Goal: Task Accomplishment & Management: Manage account settings

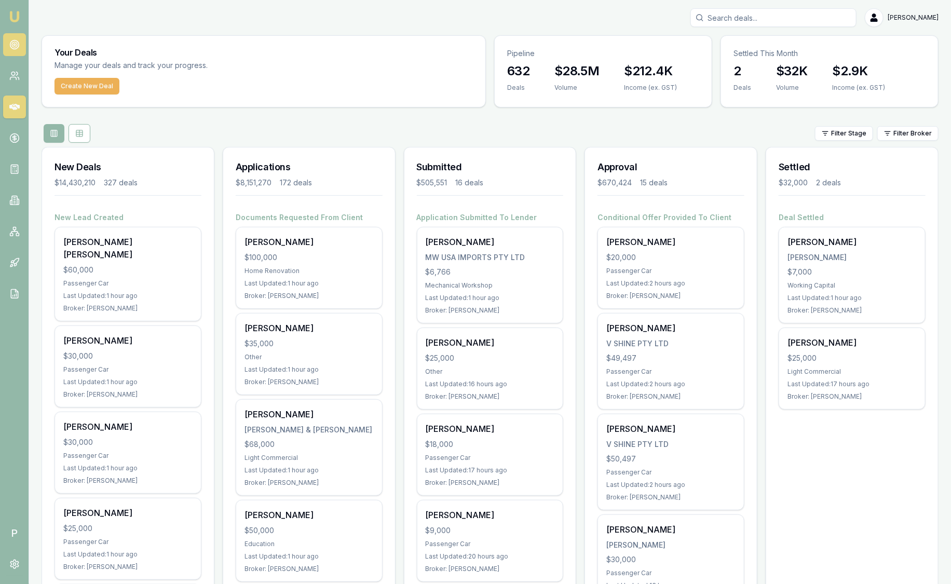
click at [16, 44] on icon at bounding box center [14, 44] width 10 height 10
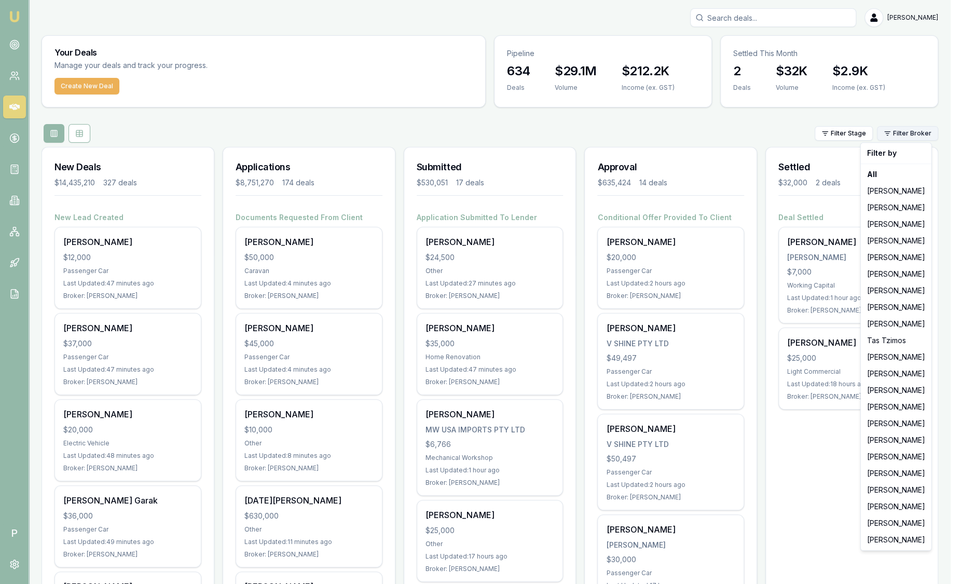
click at [901, 138] on html "Emu Broker P Sam Crouch Toggle Menu Your Deals Manage your deals and track your…" at bounding box center [480, 292] width 961 height 584
click at [883, 519] on div "[PERSON_NAME]" at bounding box center [896, 523] width 66 height 17
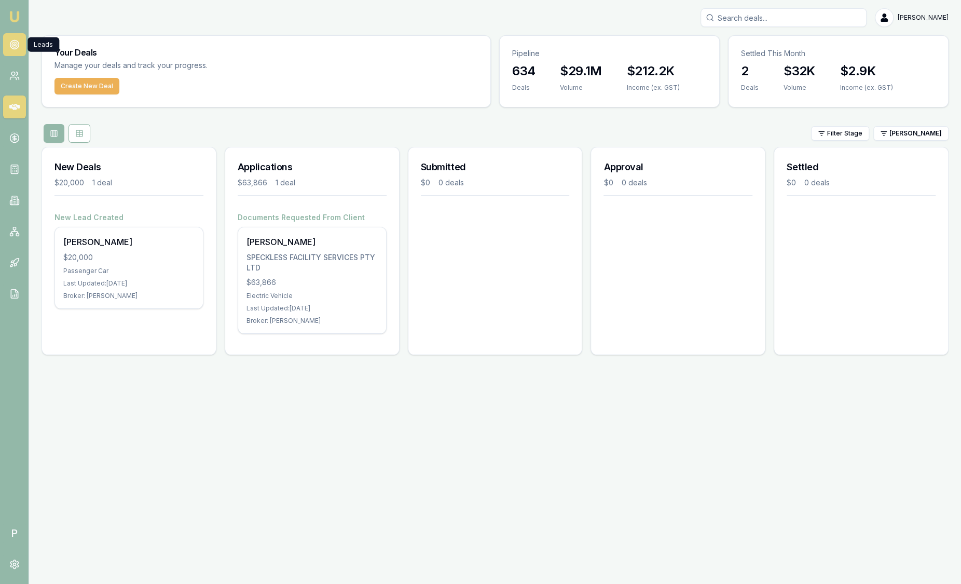
click at [17, 46] on icon at bounding box center [14, 44] width 10 height 10
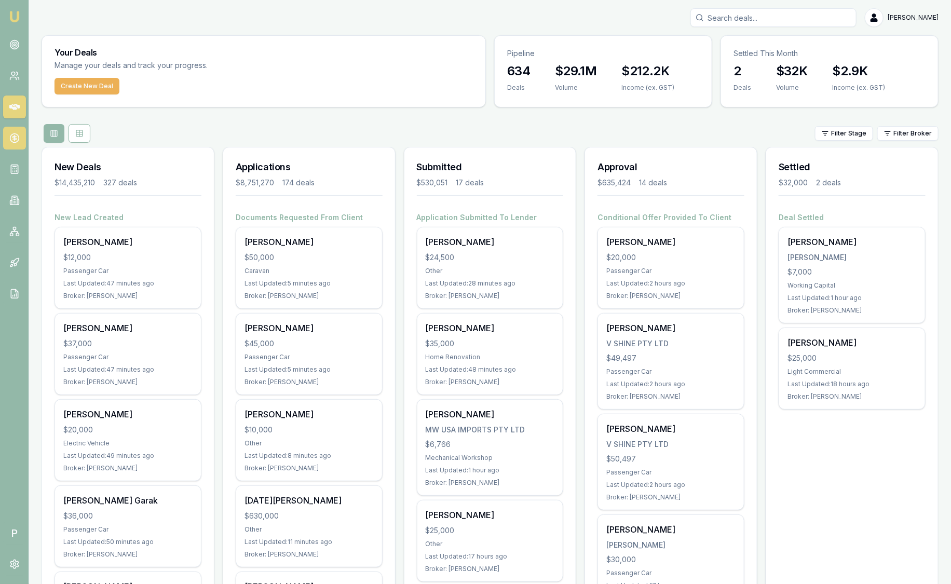
click at [15, 135] on icon at bounding box center [14, 138] width 10 height 10
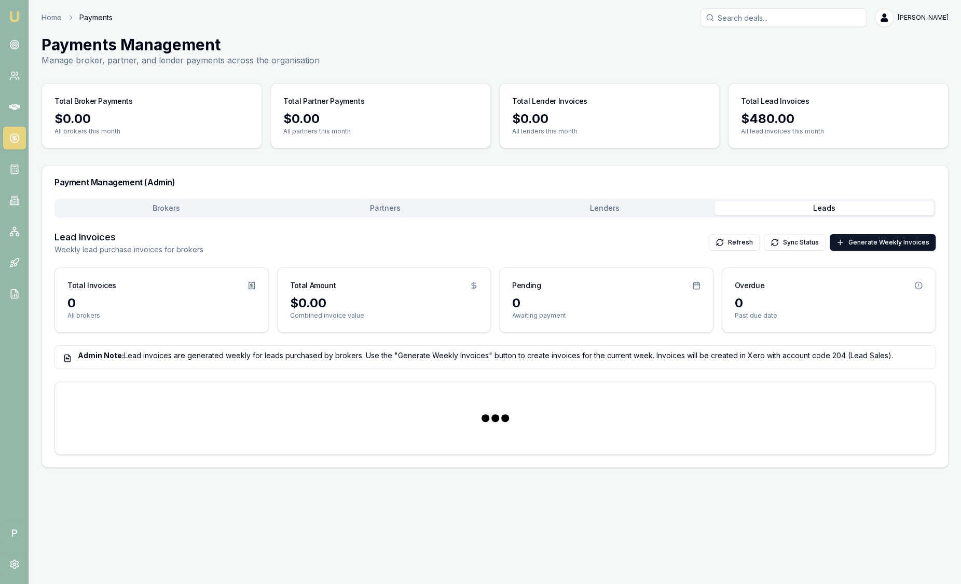
click at [829, 208] on button "Leads" at bounding box center [823, 208] width 219 height 15
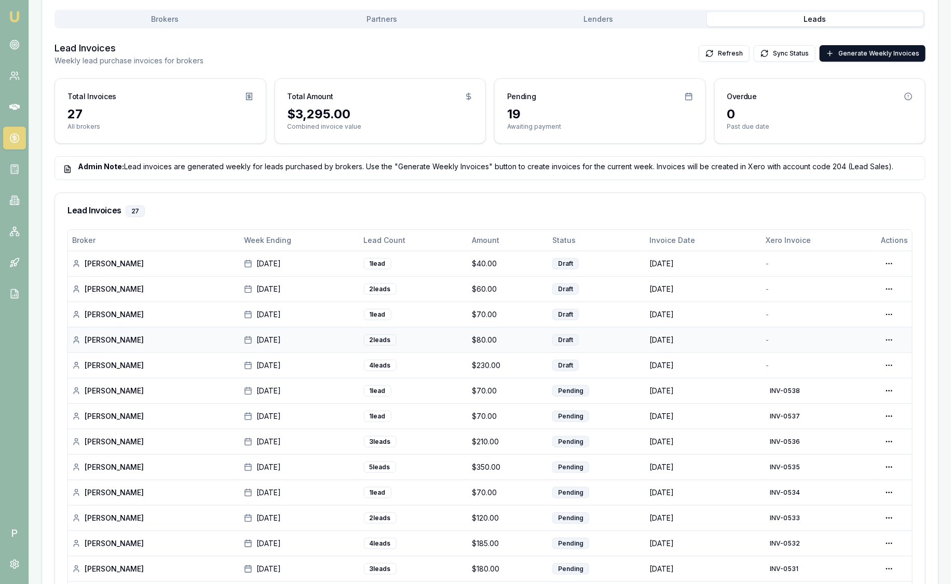
scroll to position [189, 0]
click at [18, 21] on img at bounding box center [14, 16] width 12 height 12
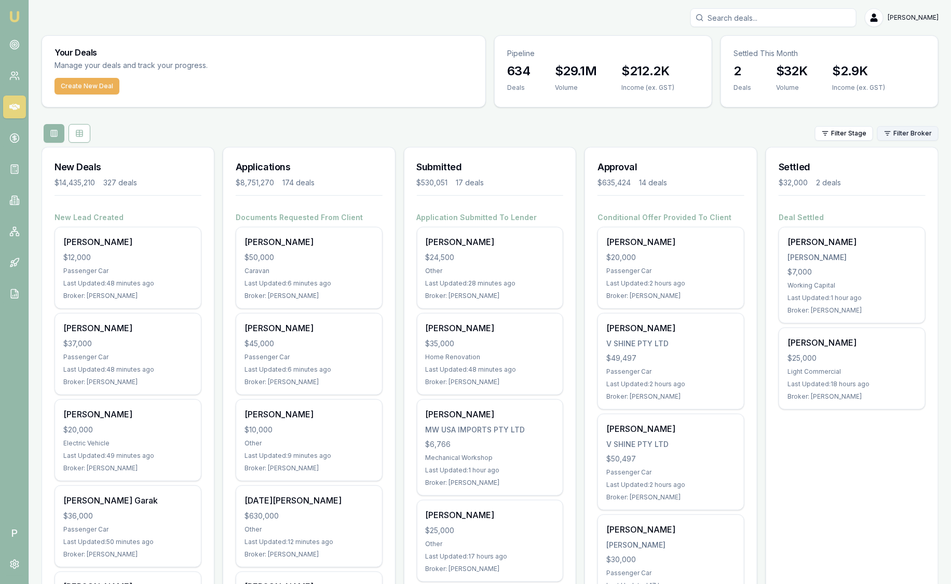
click at [926, 133] on html "Emu Broker P Sam Crouch Toggle Menu Your Deals Manage your deals and track your…" at bounding box center [475, 292] width 951 height 584
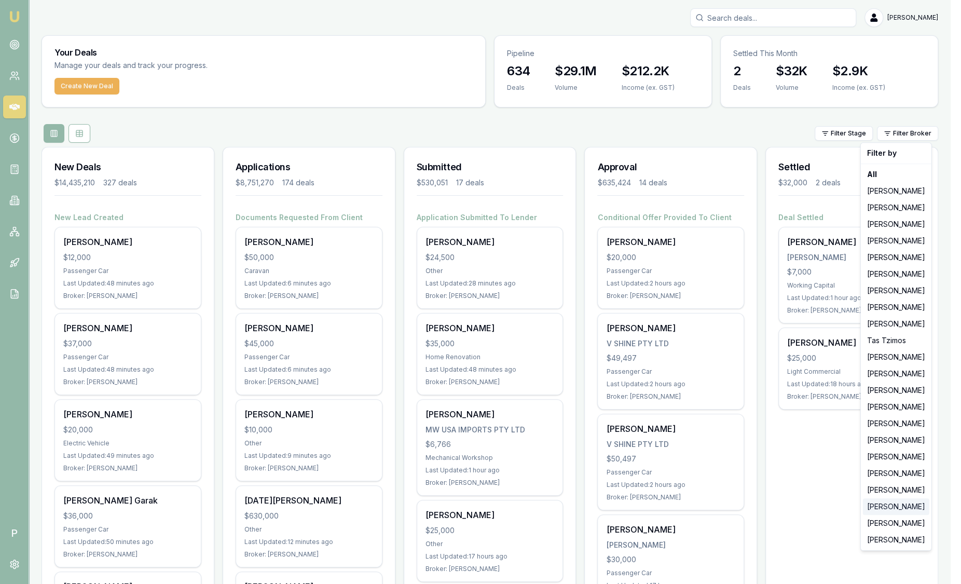
click at [875, 501] on div "[PERSON_NAME]" at bounding box center [896, 506] width 66 height 17
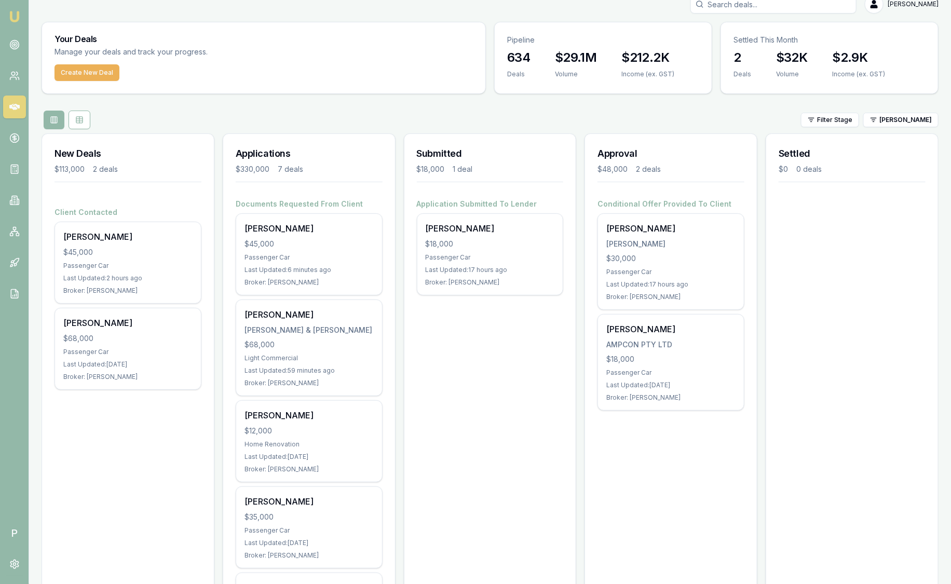
scroll to position [14, 0]
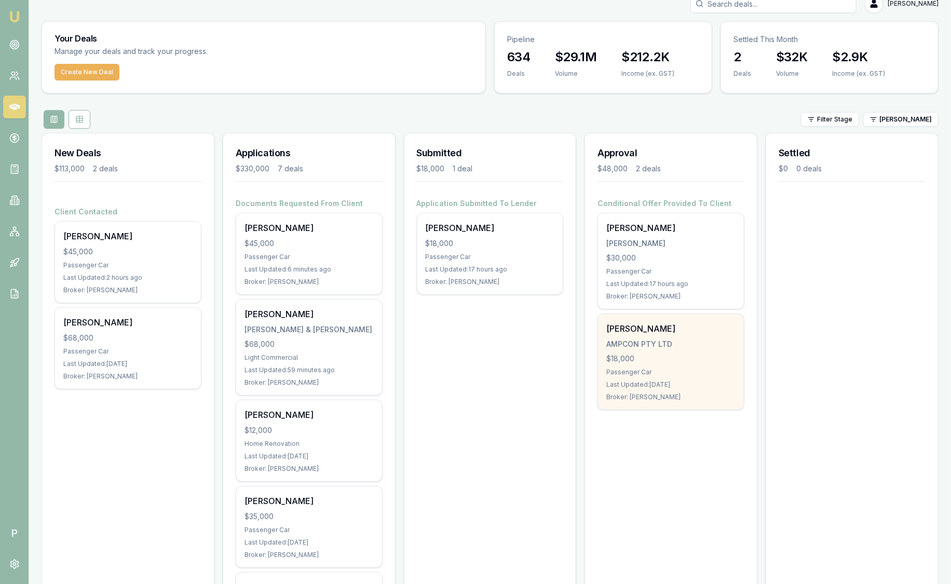
click at [625, 329] on div "[PERSON_NAME]" at bounding box center [670, 328] width 129 height 12
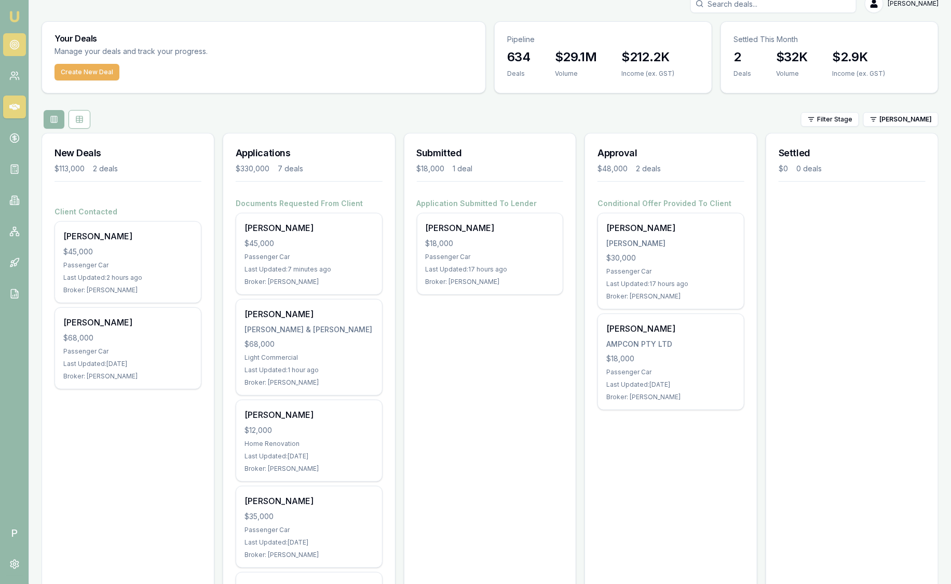
click at [19, 49] on icon at bounding box center [14, 44] width 10 height 10
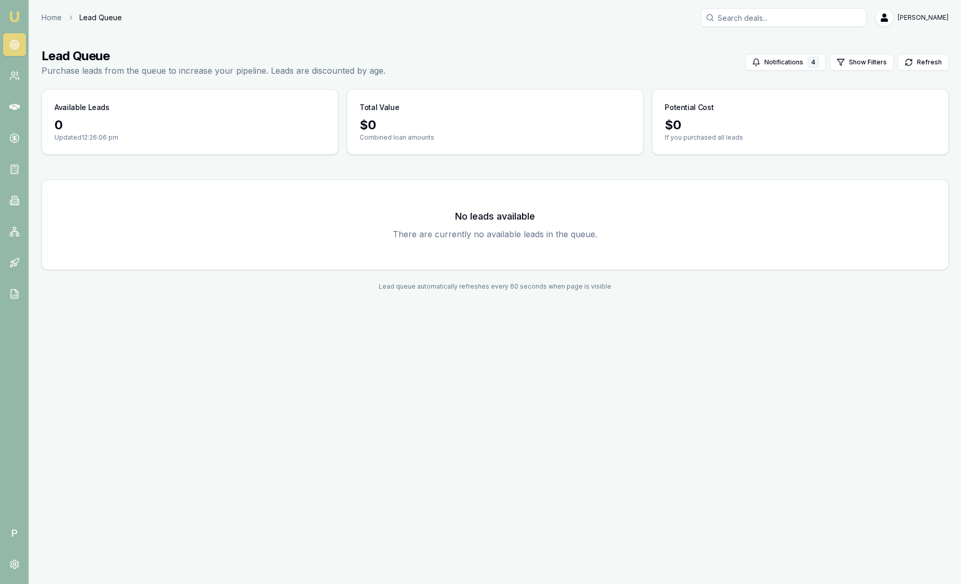
click at [14, 20] on img at bounding box center [14, 16] width 12 height 12
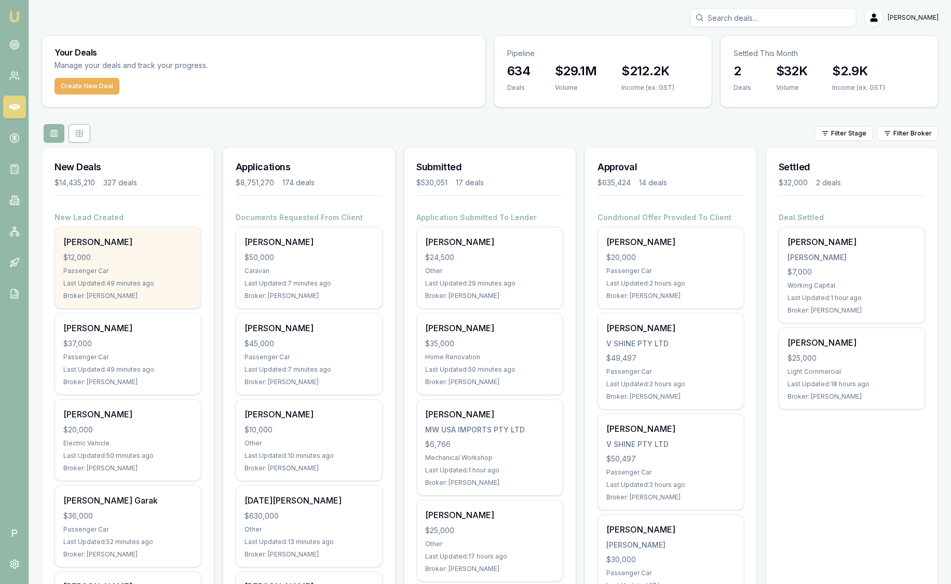
click at [124, 276] on div "Joshua Clark $12,000 Passenger Car Last Updated: 49 minutes ago Broker: Wendy F…" at bounding box center [128, 267] width 146 height 81
click at [149, 253] on div "$12,000" at bounding box center [127, 257] width 129 height 10
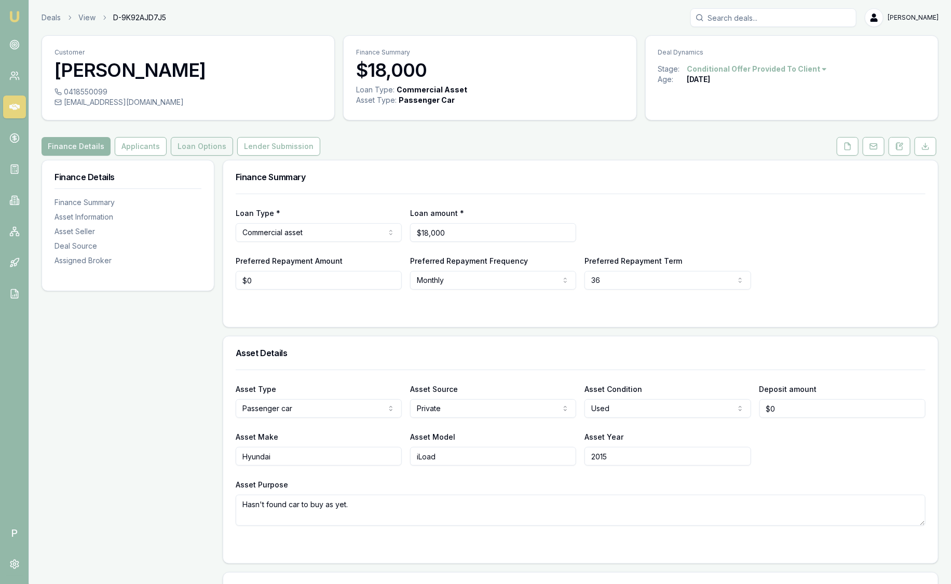
click at [209, 152] on button "Loan Options" at bounding box center [202, 146] width 62 height 19
click at [139, 143] on button "Applicants" at bounding box center [141, 146] width 52 height 19
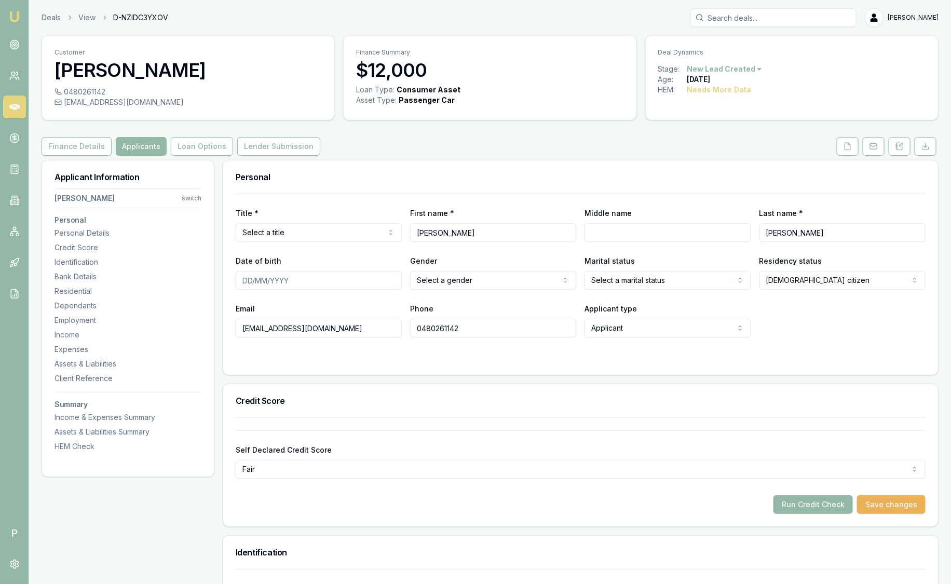
click at [726, 194] on div "Title * Select a title Mr Mrs Miss Ms Dr Prof First name * Joshua Middle name L…" at bounding box center [581, 266] width 690 height 144
click at [848, 150] on button at bounding box center [847, 146] width 22 height 19
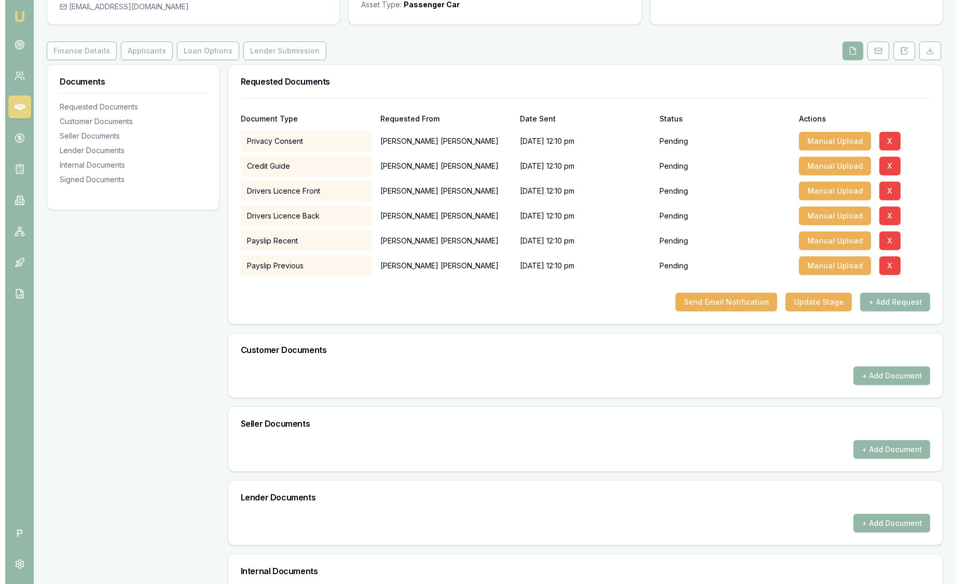
scroll to position [103, 0]
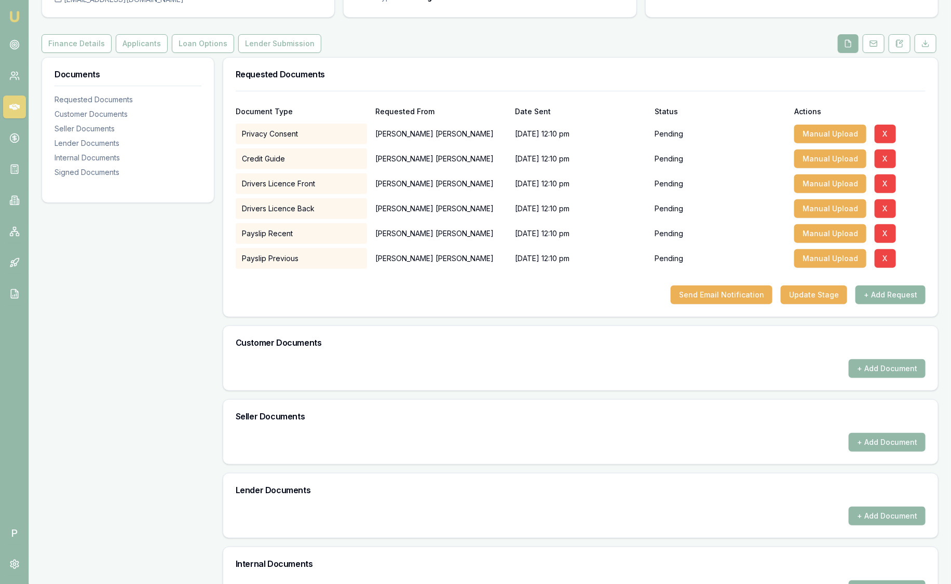
click at [897, 295] on button "+ Add Request" at bounding box center [890, 294] width 70 height 19
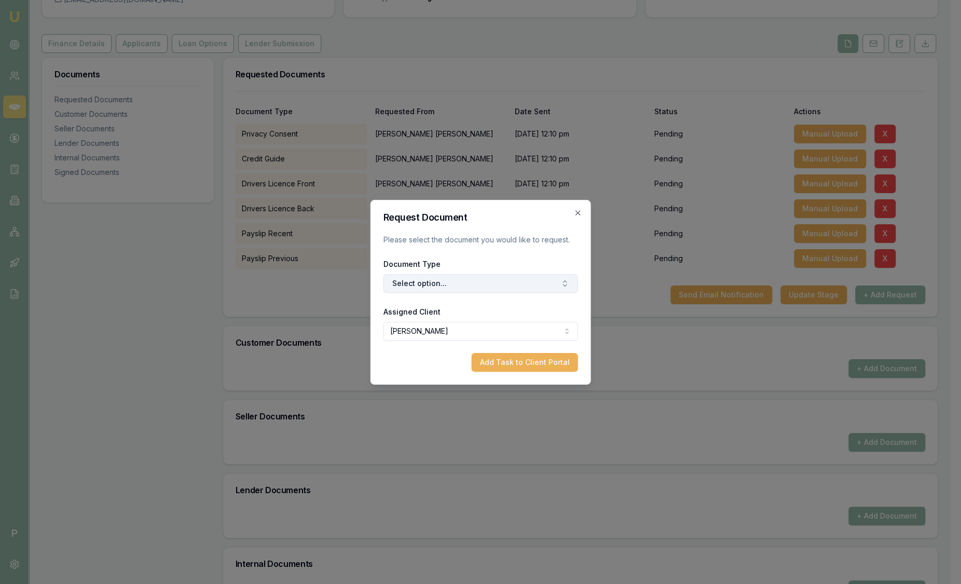
click at [468, 285] on button "Select option..." at bounding box center [480, 283] width 195 height 19
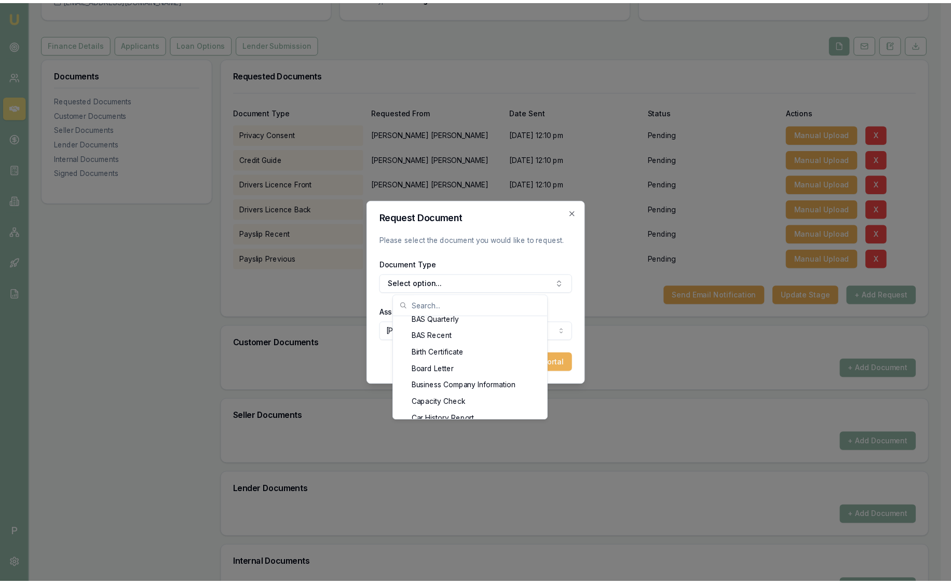
scroll to position [207, 0]
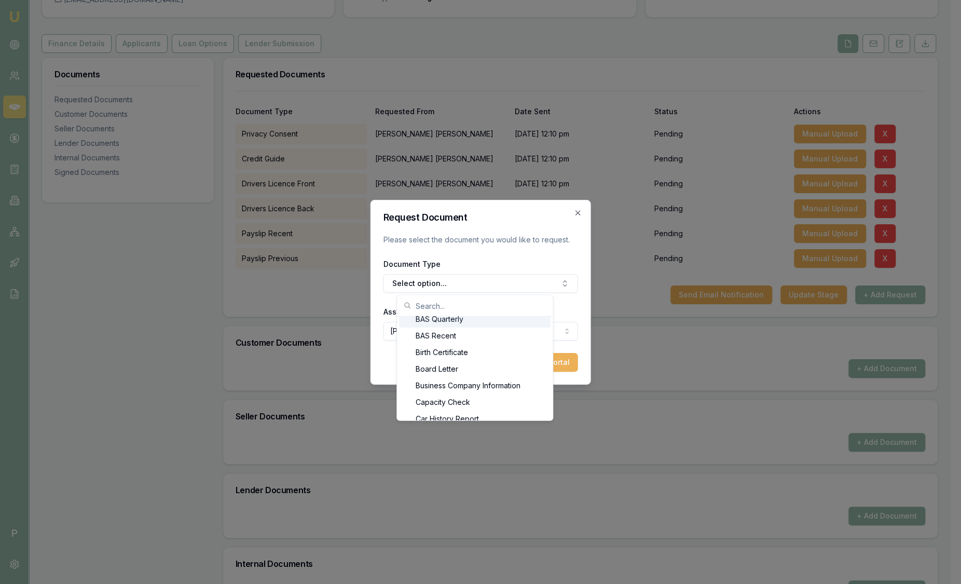
click at [520, 225] on form "Request Document Please select the document you would like to request. Document…" at bounding box center [480, 292] width 195 height 159
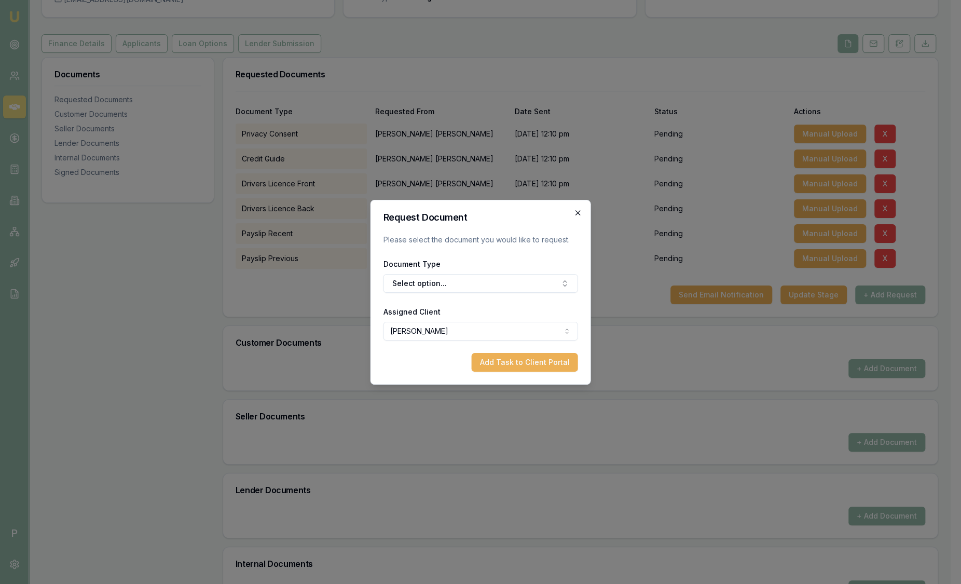
click at [581, 209] on icon "button" at bounding box center [578, 213] width 8 height 8
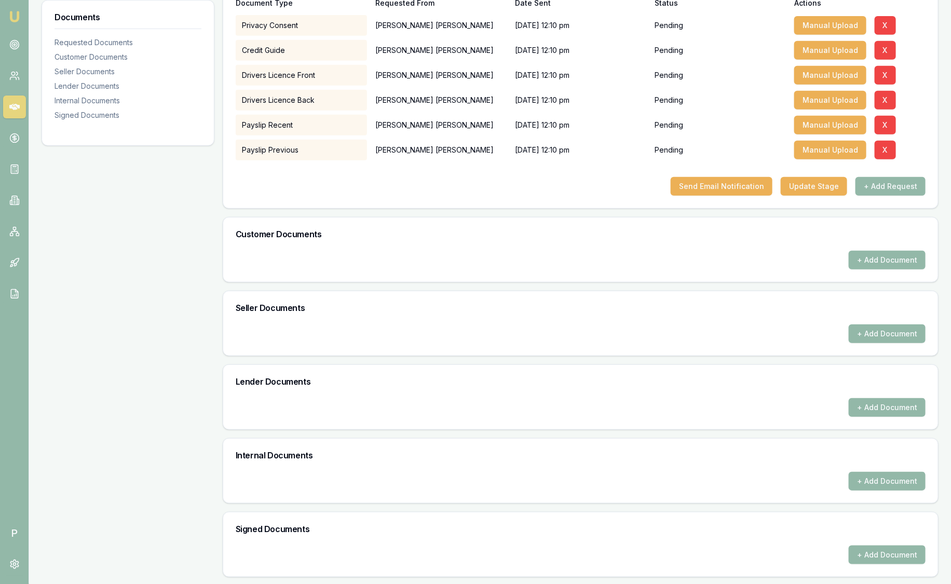
scroll to position [0, 0]
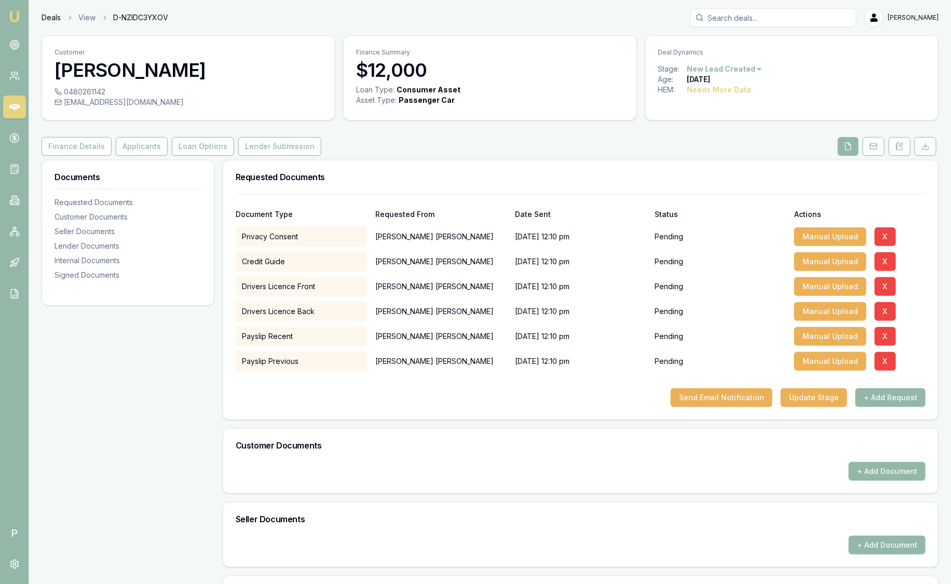
click at [55, 16] on link "Deals" at bounding box center [51, 17] width 19 height 10
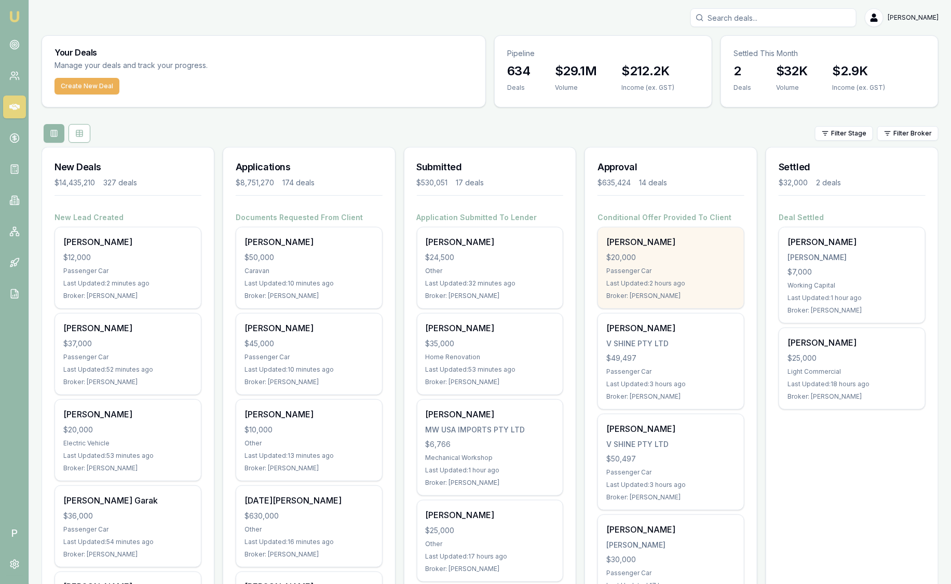
click at [681, 263] on div "OWEN SIOSTROM $20,000 Passenger Car Last Updated: 2 hours ago Broker: Erin Shie…" at bounding box center [671, 267] width 146 height 81
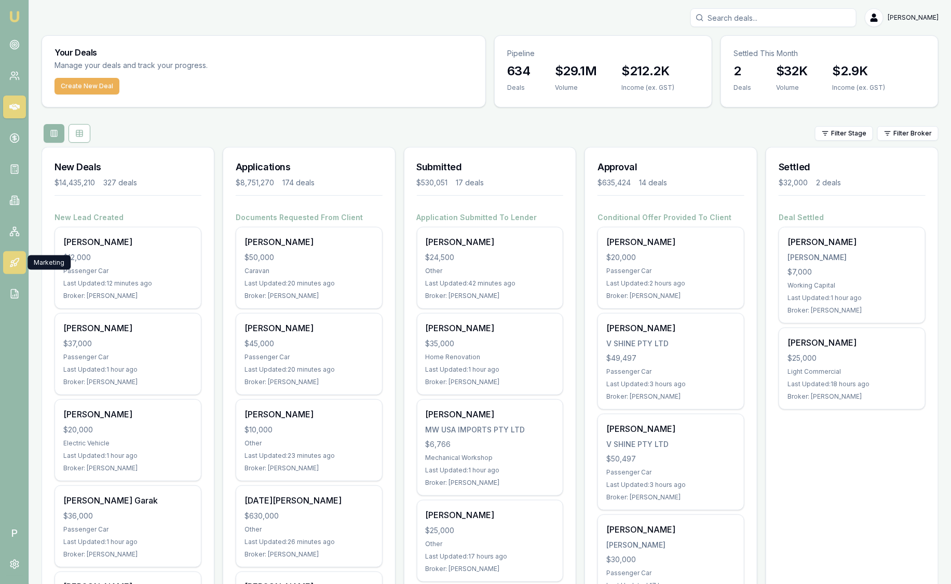
click at [14, 259] on icon at bounding box center [14, 262] width 10 height 10
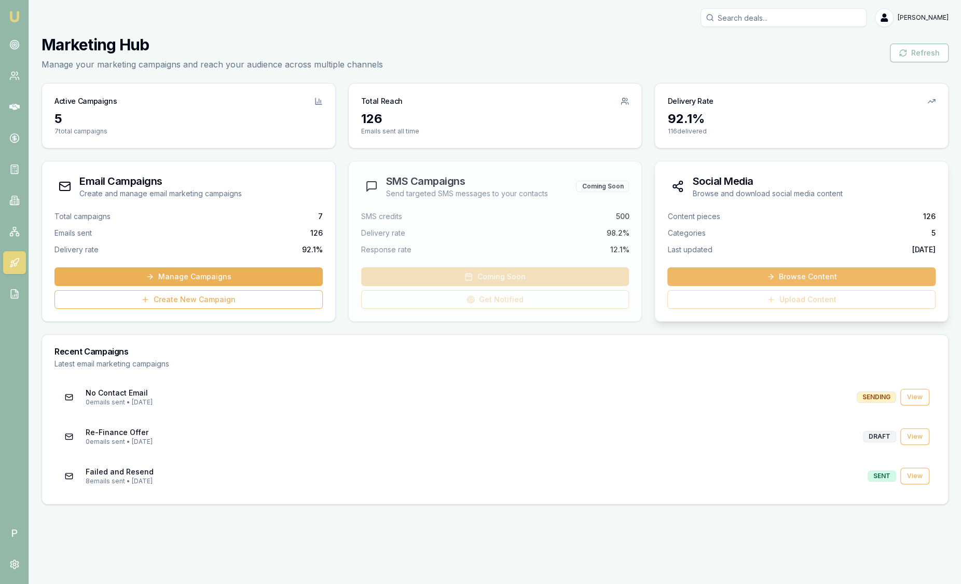
click at [746, 274] on link "Browse Content" at bounding box center [801, 276] width 268 height 19
click at [256, 271] on link "Manage Campaigns" at bounding box center [188, 276] width 268 height 19
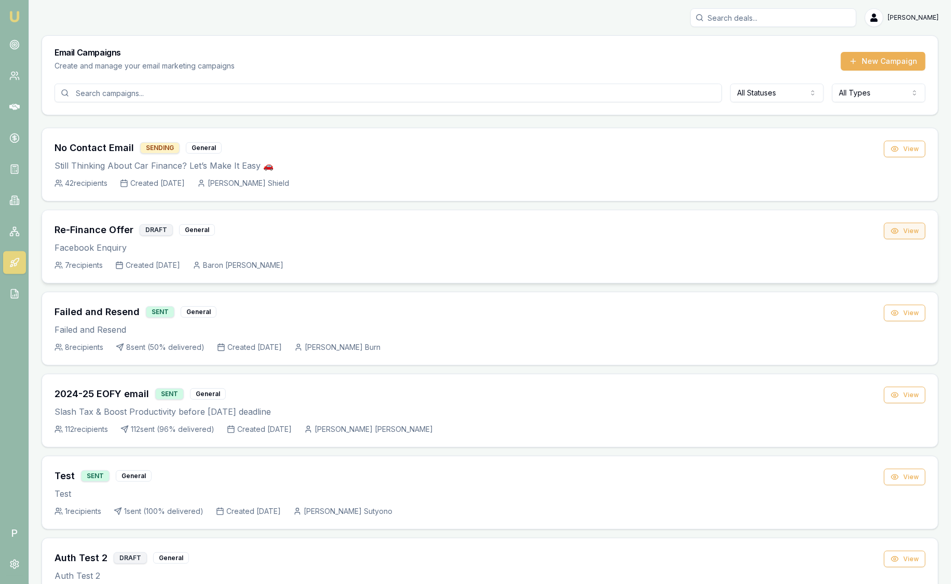
click at [919, 231] on button "View" at bounding box center [905, 231] width 42 height 17
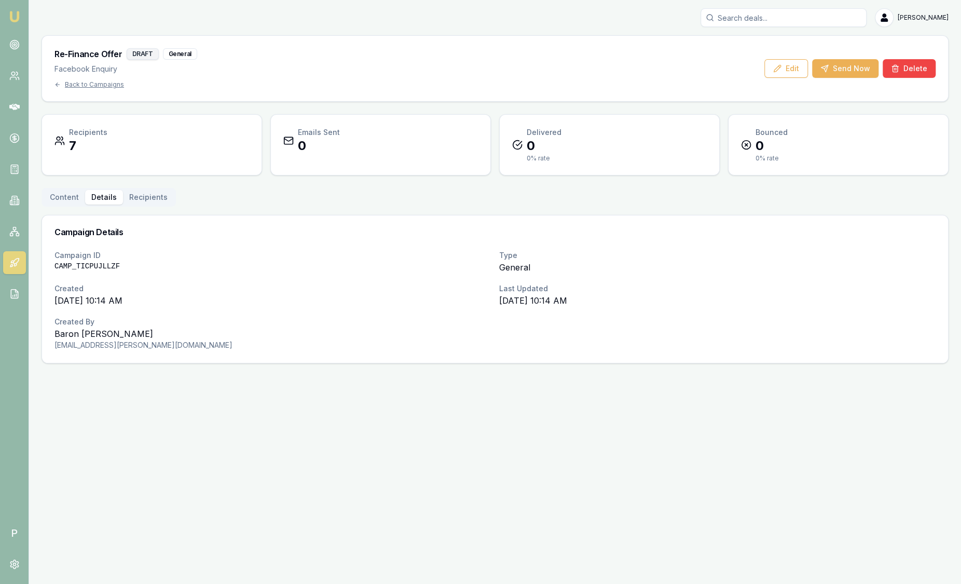
click at [114, 186] on div "Re-Finance Offer DRAFT General Facebook Enquiry Back to Campaigns Edit Send Now…" at bounding box center [495, 199] width 907 height 328
click at [128, 199] on button "Recipients" at bounding box center [148, 197] width 51 height 15
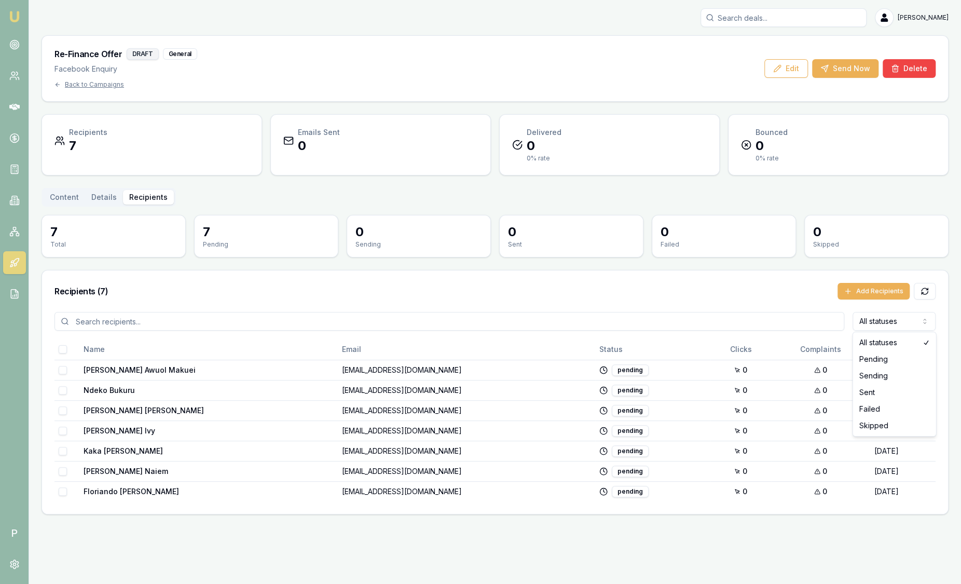
click at [905, 324] on html "Emu Broker P Sam Crouch Toggle Menu Re-Finance Offer DRAFT General Facebook Enq…" at bounding box center [480, 292] width 961 height 584
click at [757, 304] on html "Emu Broker P Sam Crouch Toggle Menu Re-Finance Offer DRAFT General Facebook Enq…" at bounding box center [480, 292] width 961 height 584
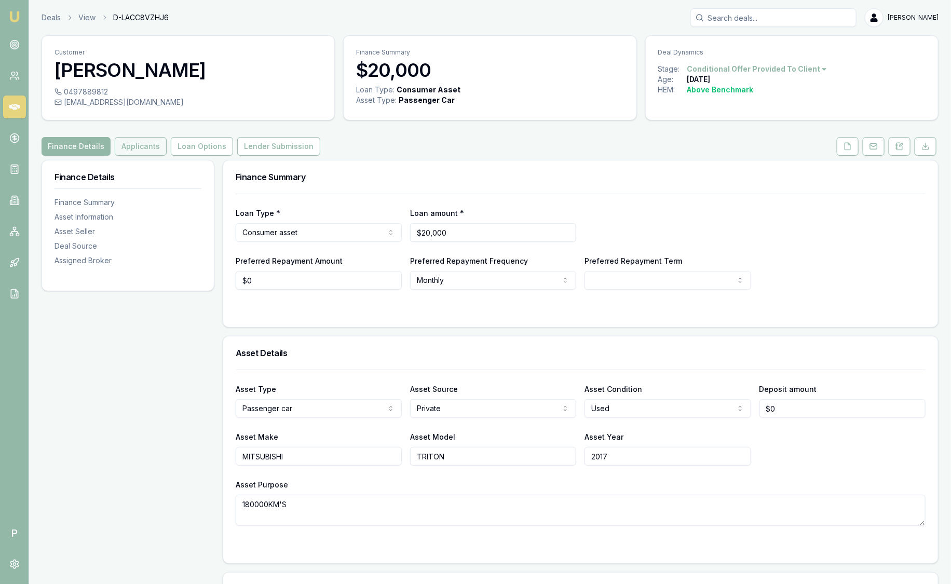
click at [121, 137] on button "Applicants" at bounding box center [141, 146] width 52 height 19
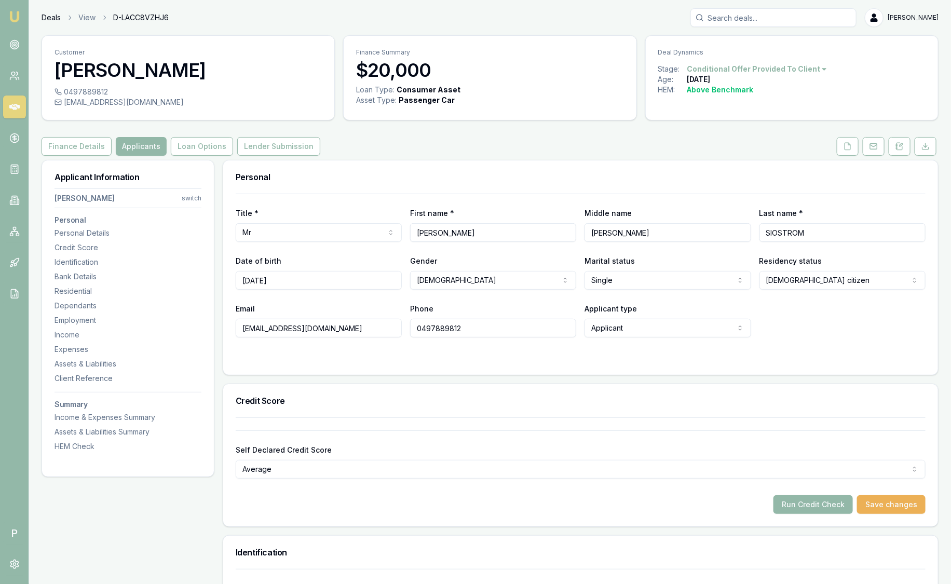
click at [56, 17] on link "Deals" at bounding box center [51, 17] width 19 height 10
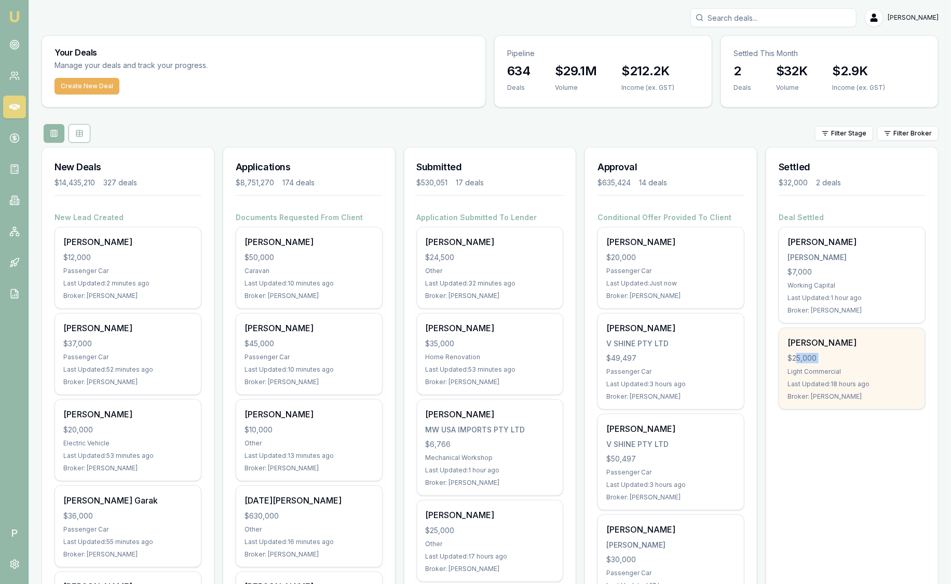
drag, startPoint x: 798, startPoint y: 361, endPoint x: 795, endPoint y: 374, distance: 12.7
click at [795, 374] on div "Hadi Dirani $25,000 Light Commercial Last Updated: 18 hours ago Broker: Evette …" at bounding box center [852, 368] width 146 height 81
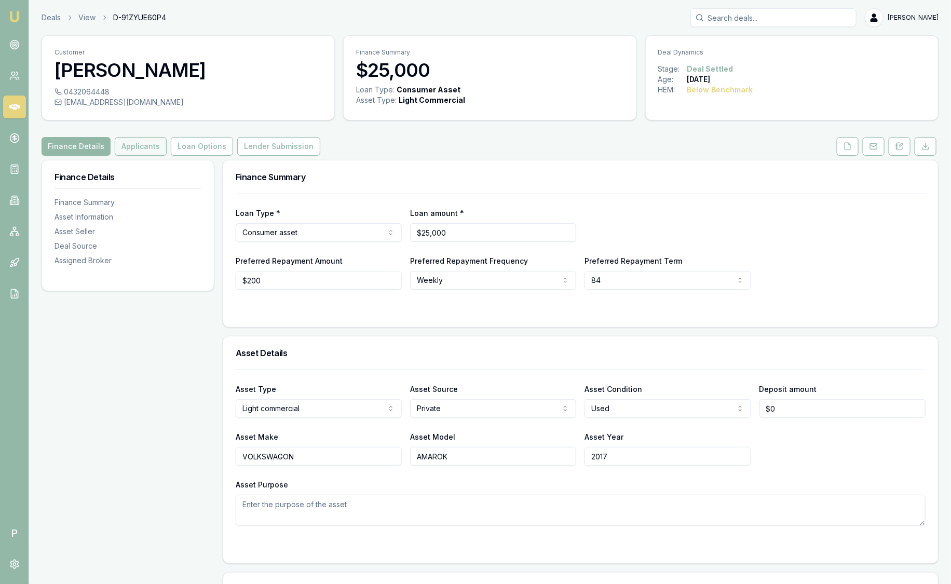
click at [154, 146] on button "Applicants" at bounding box center [141, 146] width 52 height 19
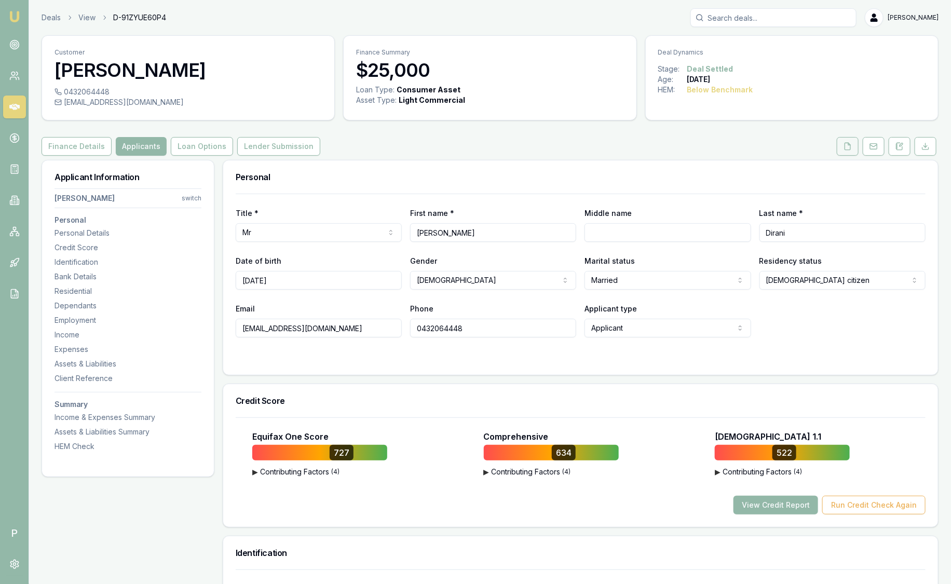
click at [857, 145] on button at bounding box center [847, 146] width 22 height 19
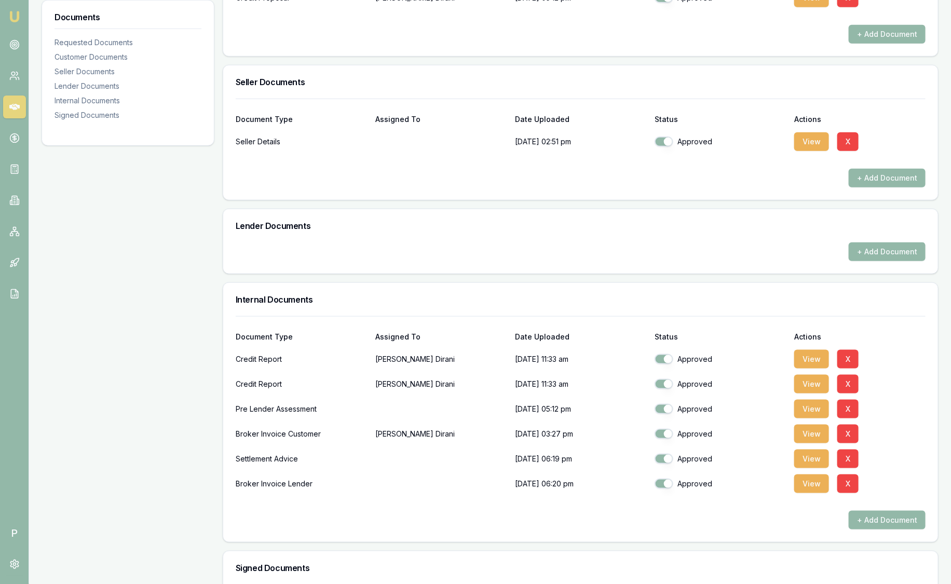
scroll to position [380, 0]
click at [809, 384] on button "View" at bounding box center [811, 383] width 35 height 19
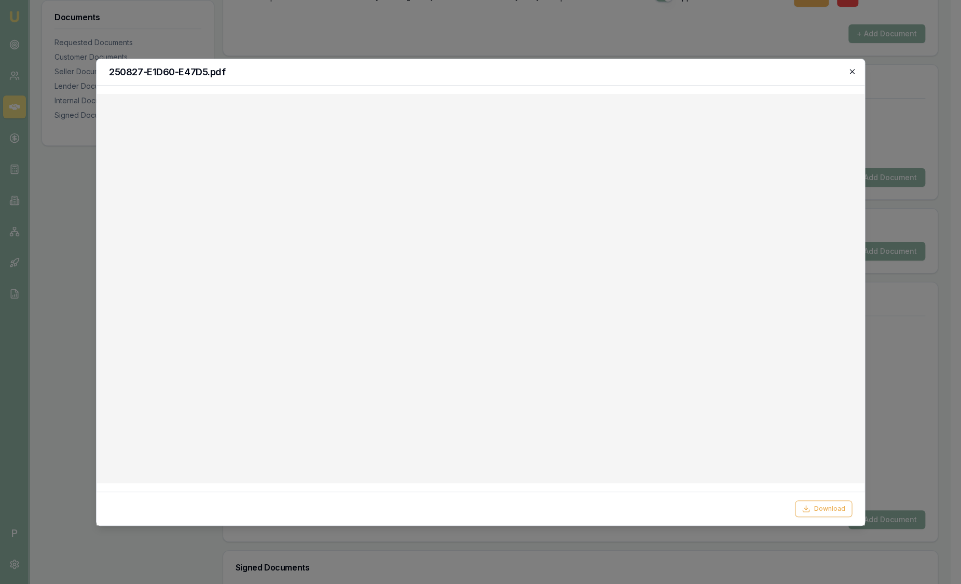
click at [855, 73] on icon "button" at bounding box center [852, 71] width 8 height 8
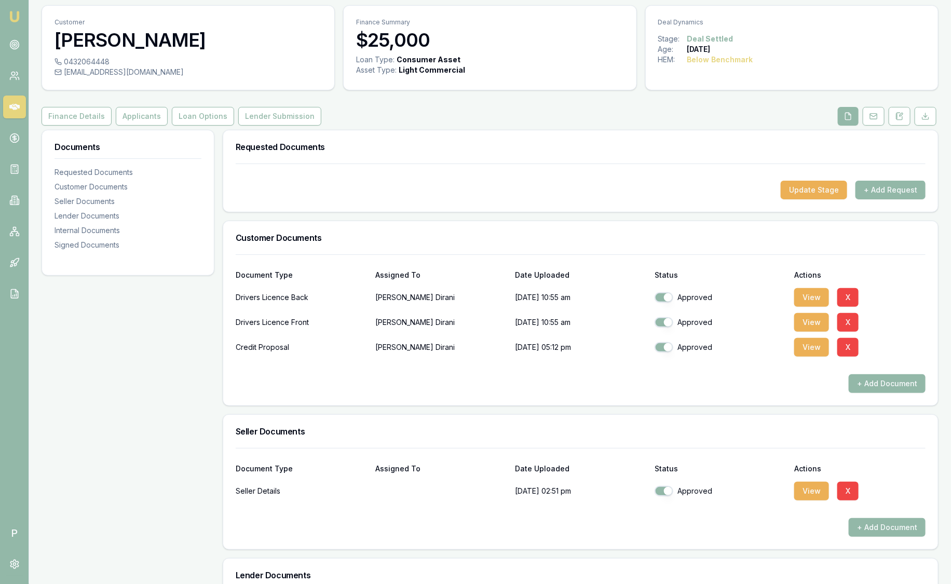
scroll to position [0, 0]
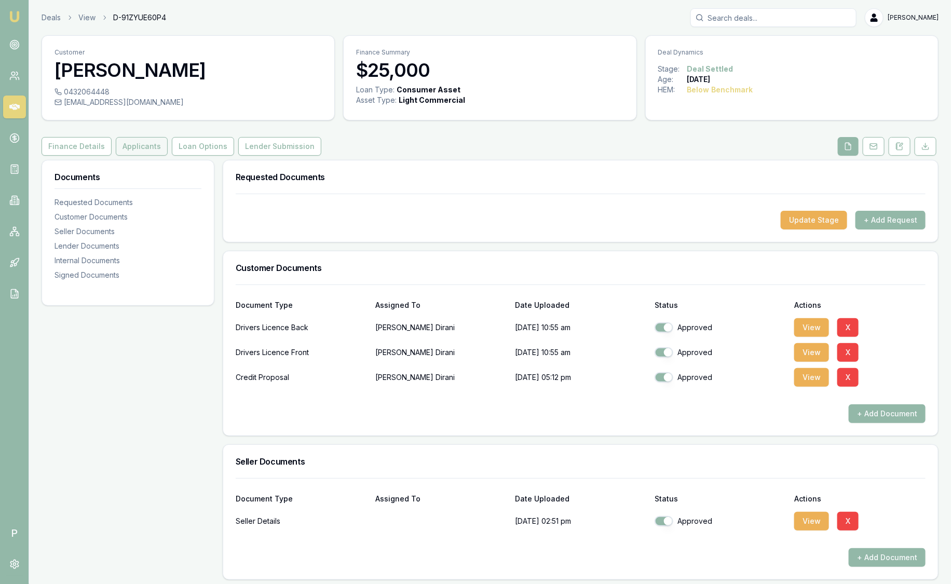
click at [117, 149] on button "Applicants" at bounding box center [142, 146] width 52 height 19
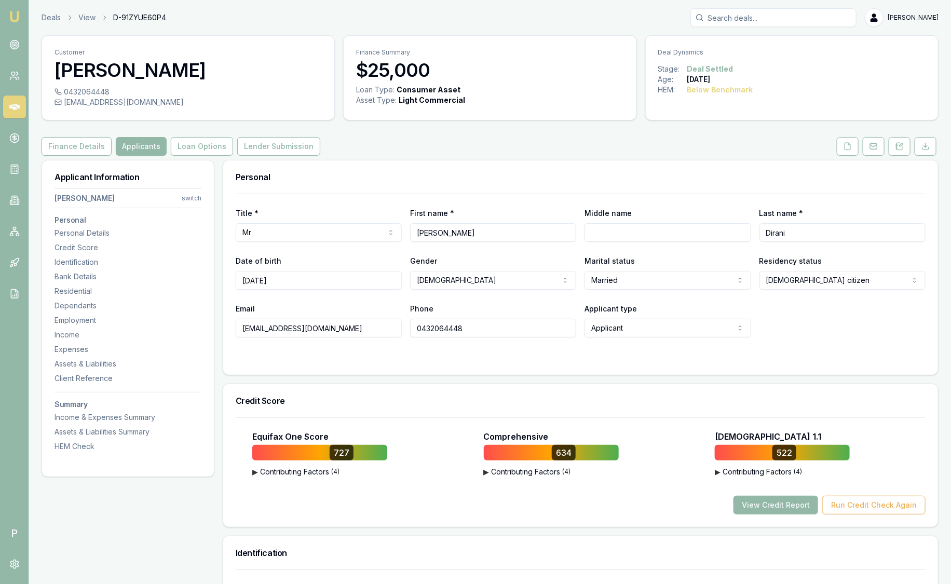
click at [16, 475] on aside "Emu Broker P" at bounding box center [14, 292] width 29 height 584
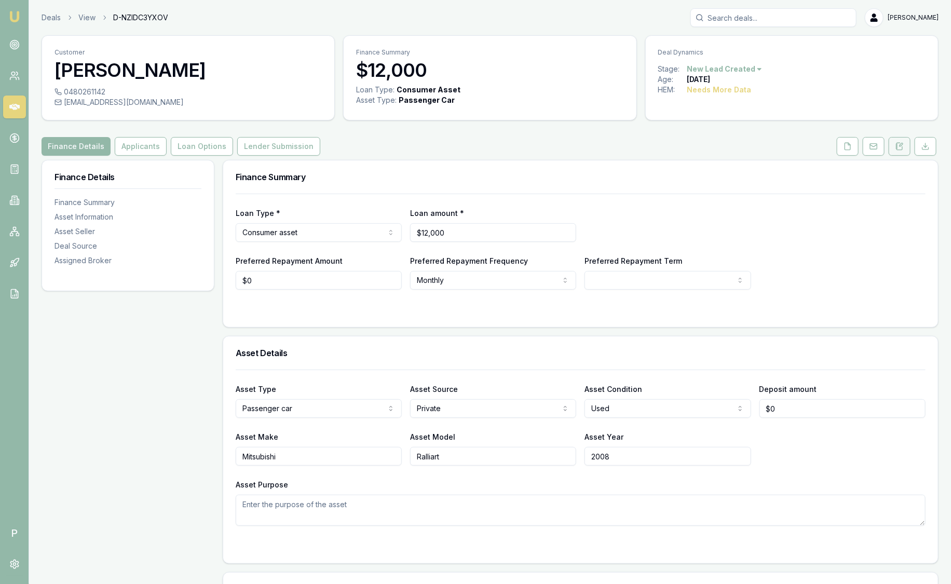
click at [901, 146] on icon at bounding box center [899, 146] width 8 height 8
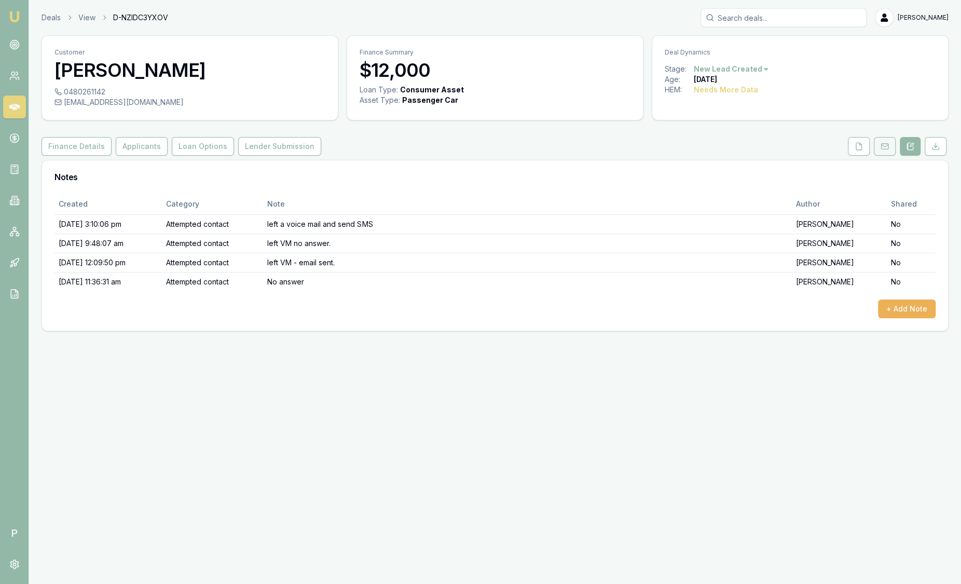
click at [891, 148] on button at bounding box center [885, 146] width 22 height 19
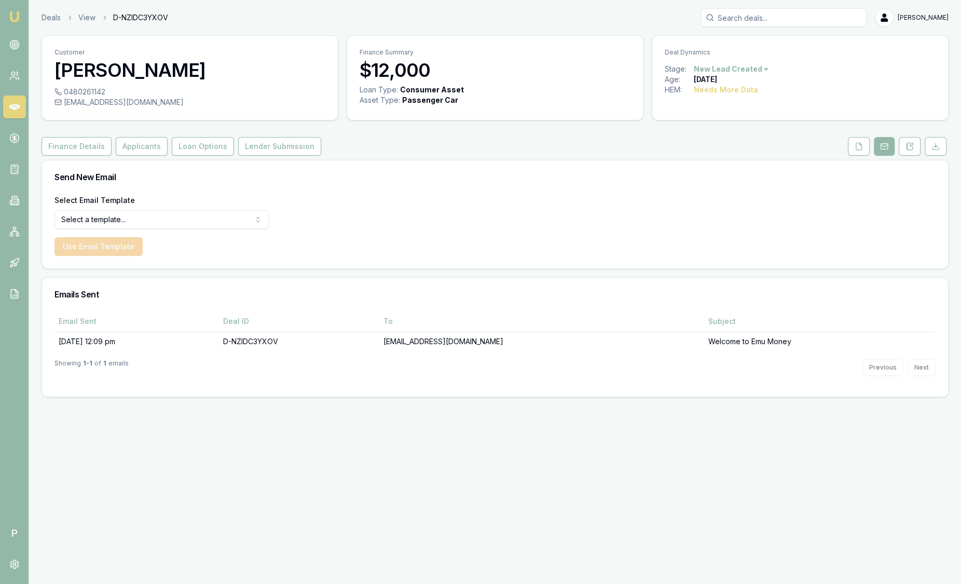
click at [193, 227] on html "Emu Broker P Deals View D-NZIDC3YXOV [PERSON_NAME] Toggle Menu Customer [PERSON…" at bounding box center [480, 292] width 961 height 584
click at [375, 157] on html "Emu Broker P Deals View D-NZIDC3YXOV [PERSON_NAME] Toggle Menu Customer [PERSON…" at bounding box center [480, 292] width 961 height 584
click at [50, 24] on div "Deals View D-NZIDC3YXOV [PERSON_NAME]" at bounding box center [495, 17] width 907 height 19
click at [11, 12] on img at bounding box center [14, 16] width 12 height 12
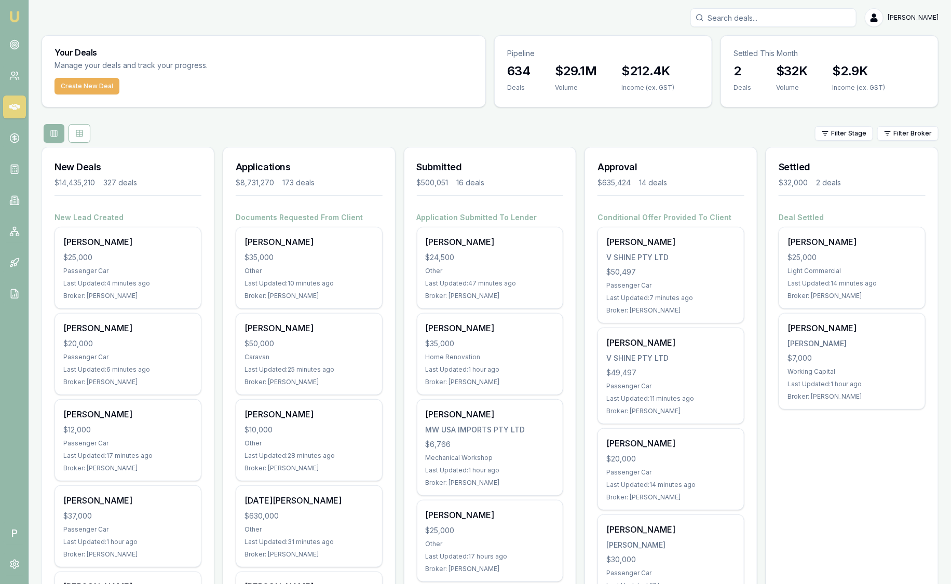
scroll to position [3, 0]
